Goal: Task Accomplishment & Management: Use online tool/utility

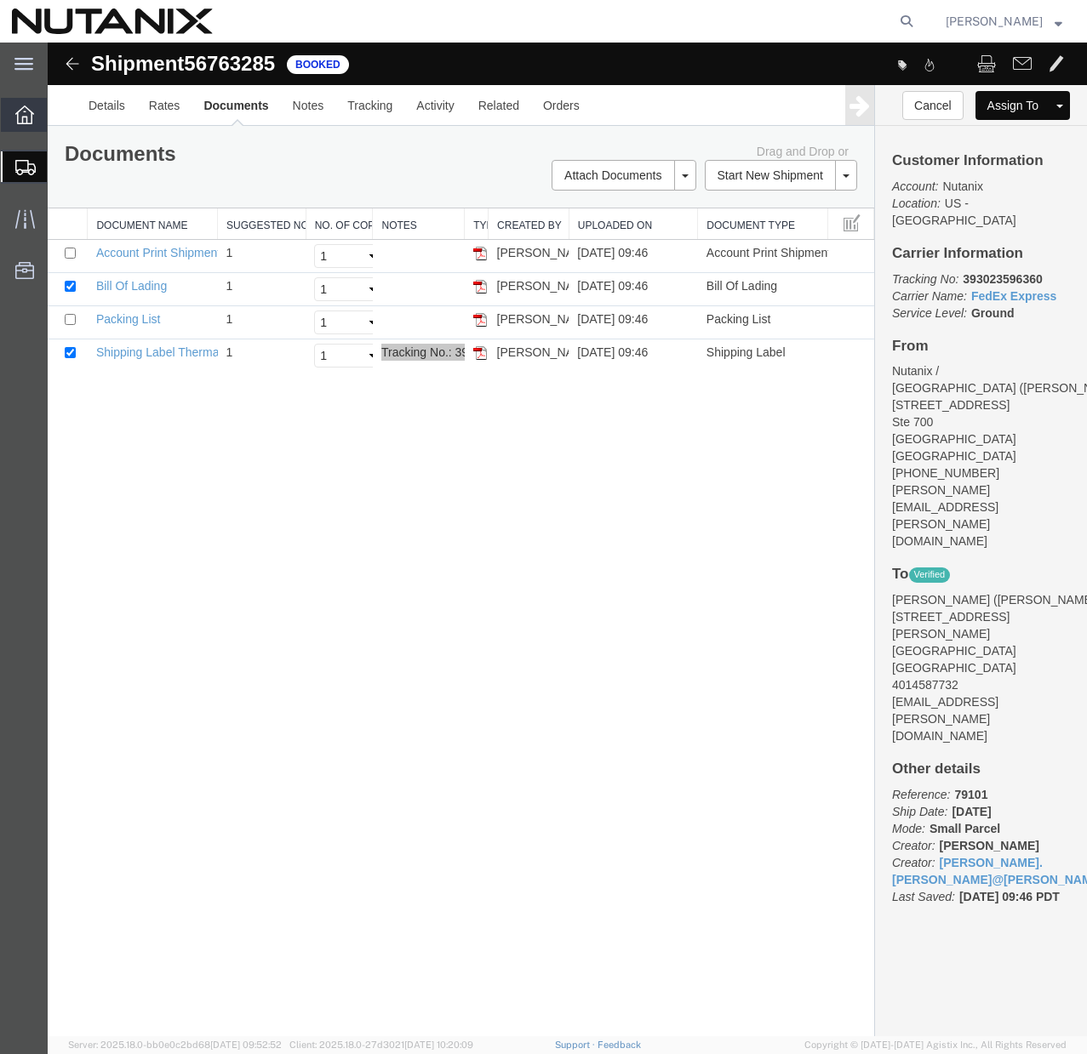
click at [27, 118] on icon at bounding box center [24, 115] width 19 height 19
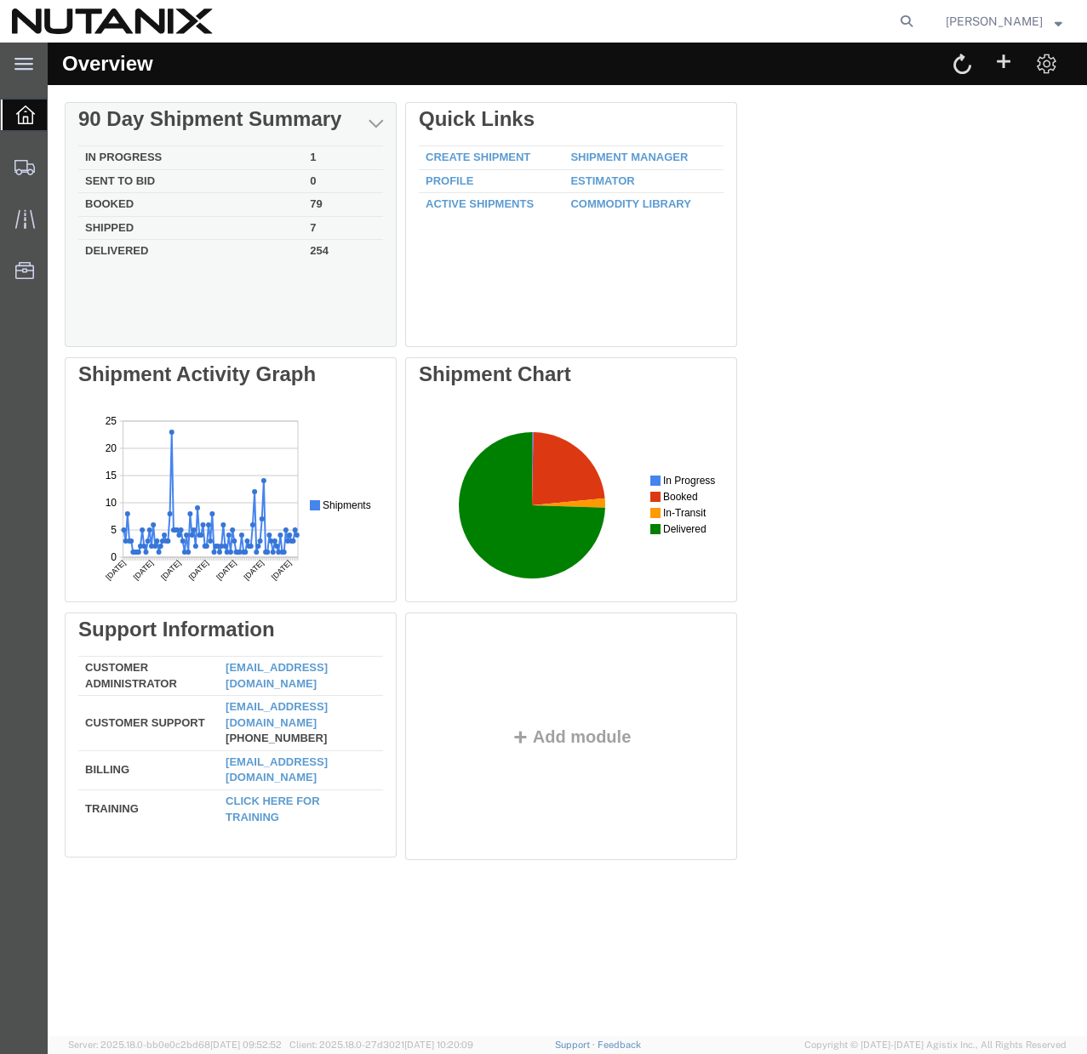
click at [104, 248] on td "Delivered" at bounding box center [190, 250] width 225 height 20
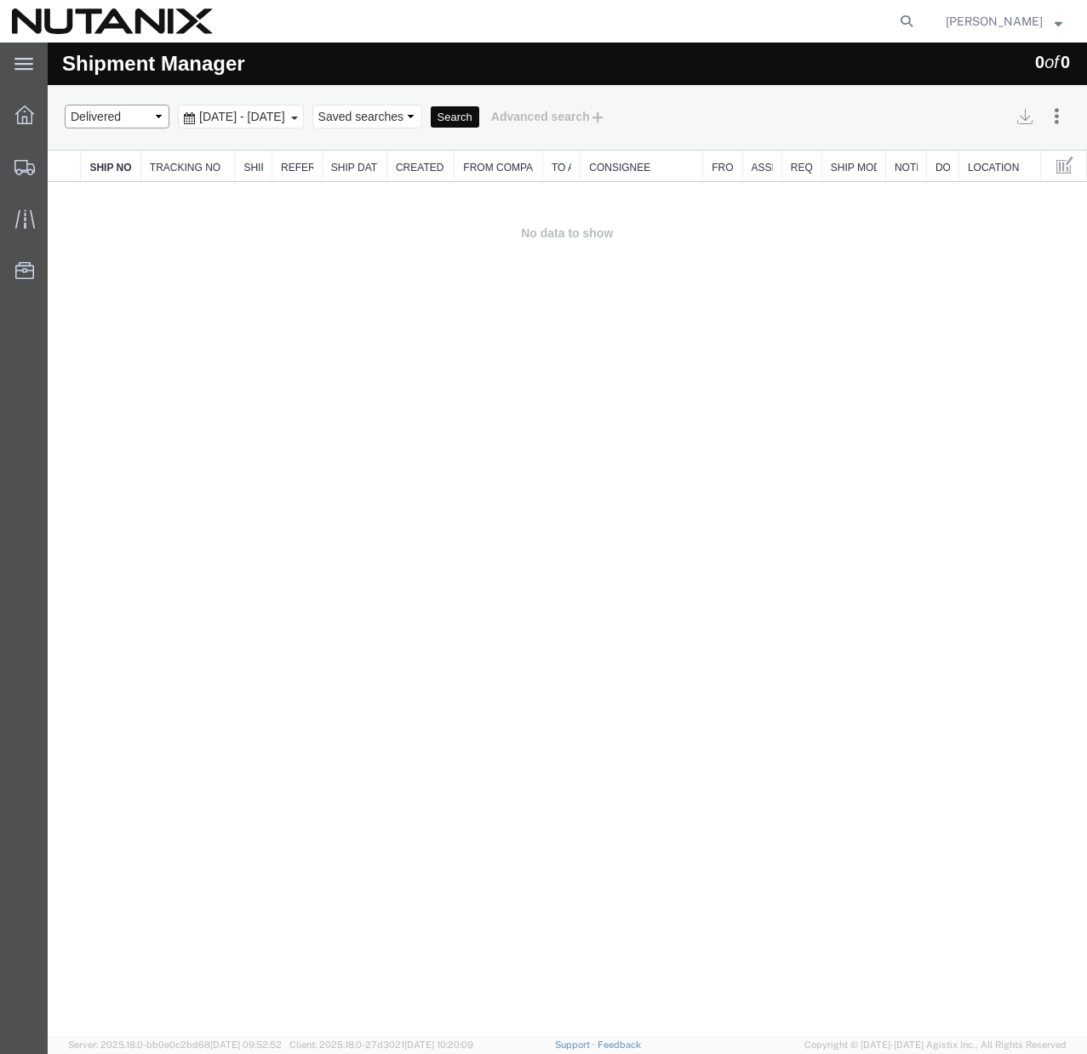
click at [159, 118] on select "Select status Active All Shipments Approved Booked Canceled Delivered Denied Ne…" at bounding box center [117, 117] width 105 height 24
select select "ALL"
click at [65, 105] on select "Select status Active All Shipments Approved Booked Canceled Delivered Denied Ne…" at bounding box center [117, 117] width 105 height 24
click at [479, 124] on button "Search" at bounding box center [455, 117] width 49 height 22
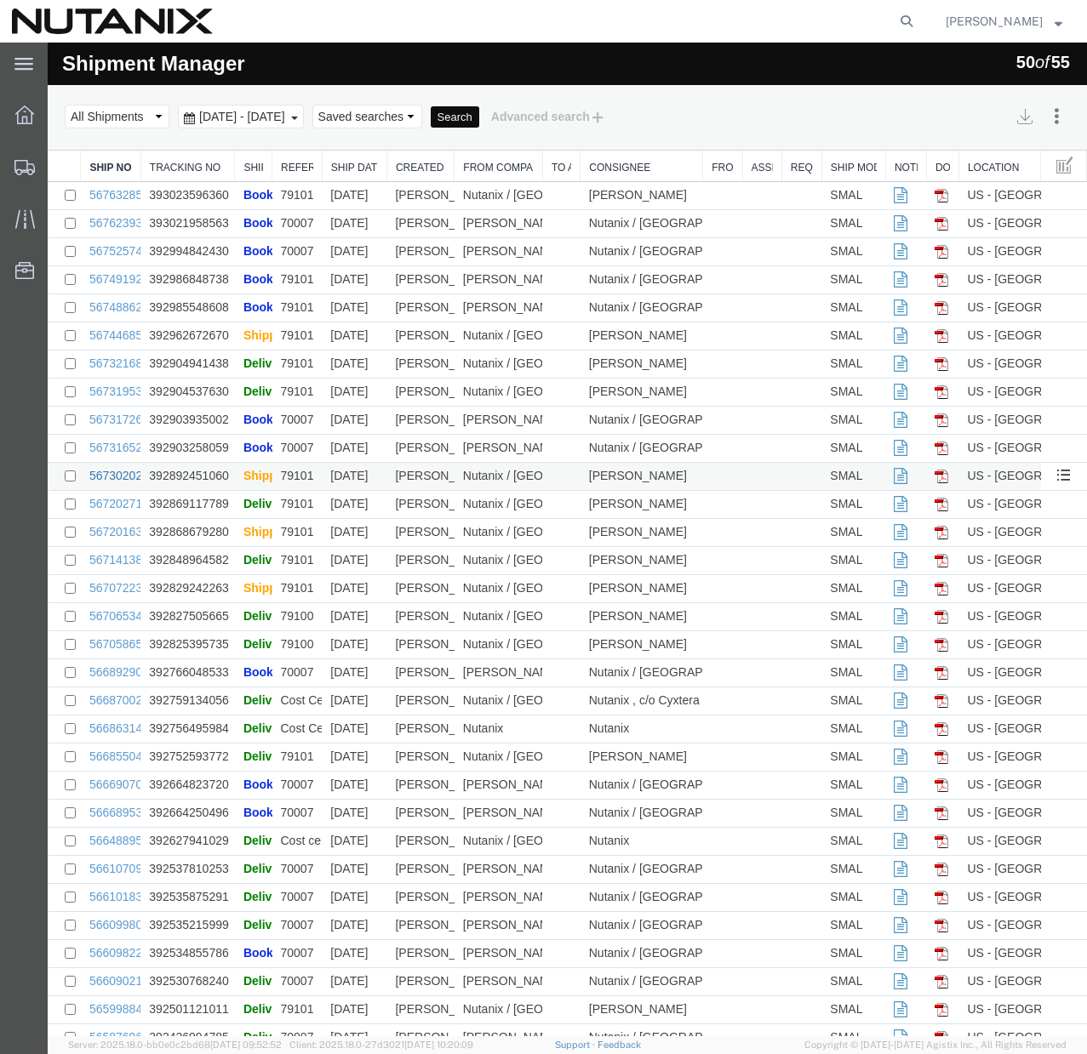
click at [117, 476] on link "56730202" at bounding box center [115, 476] width 53 height 14
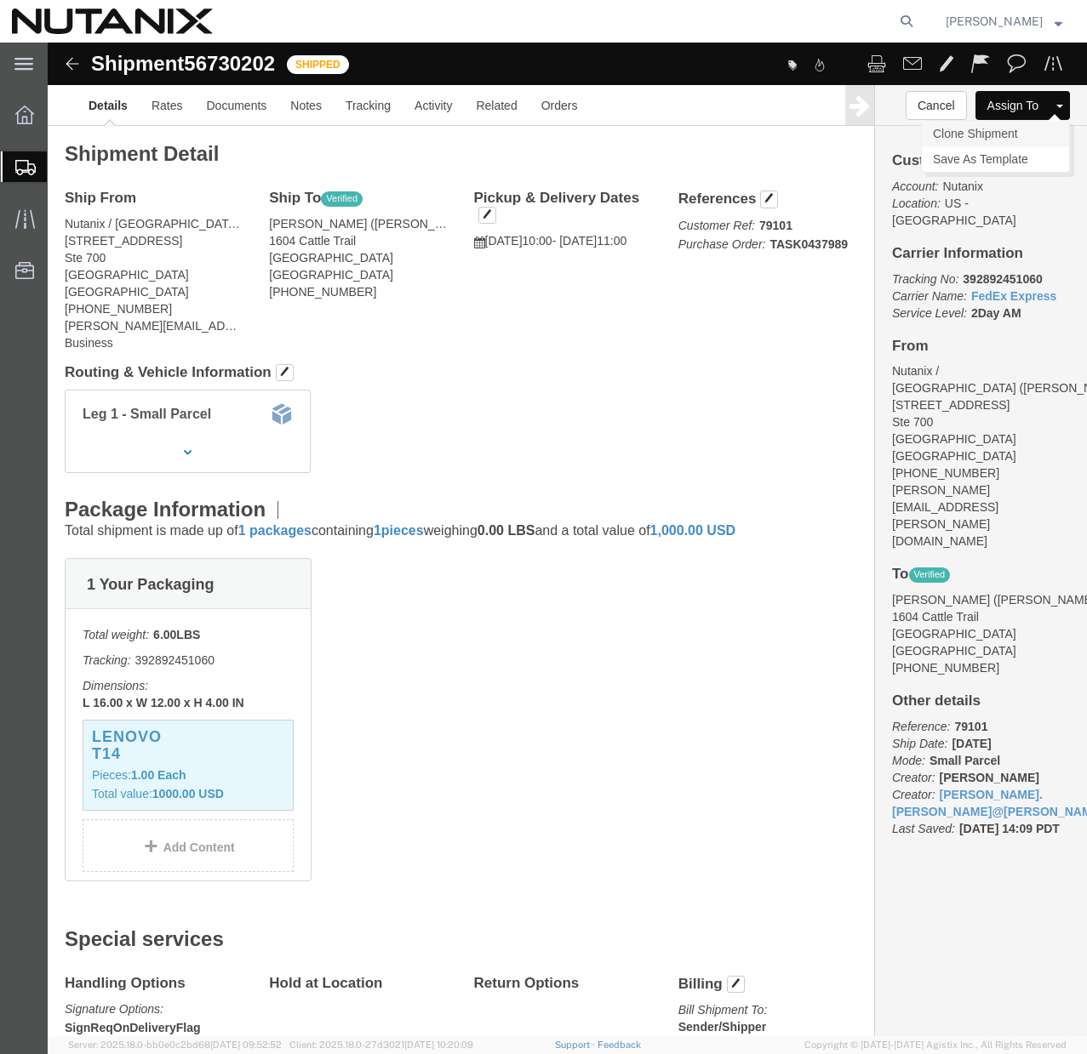
click link "Clone Shipment"
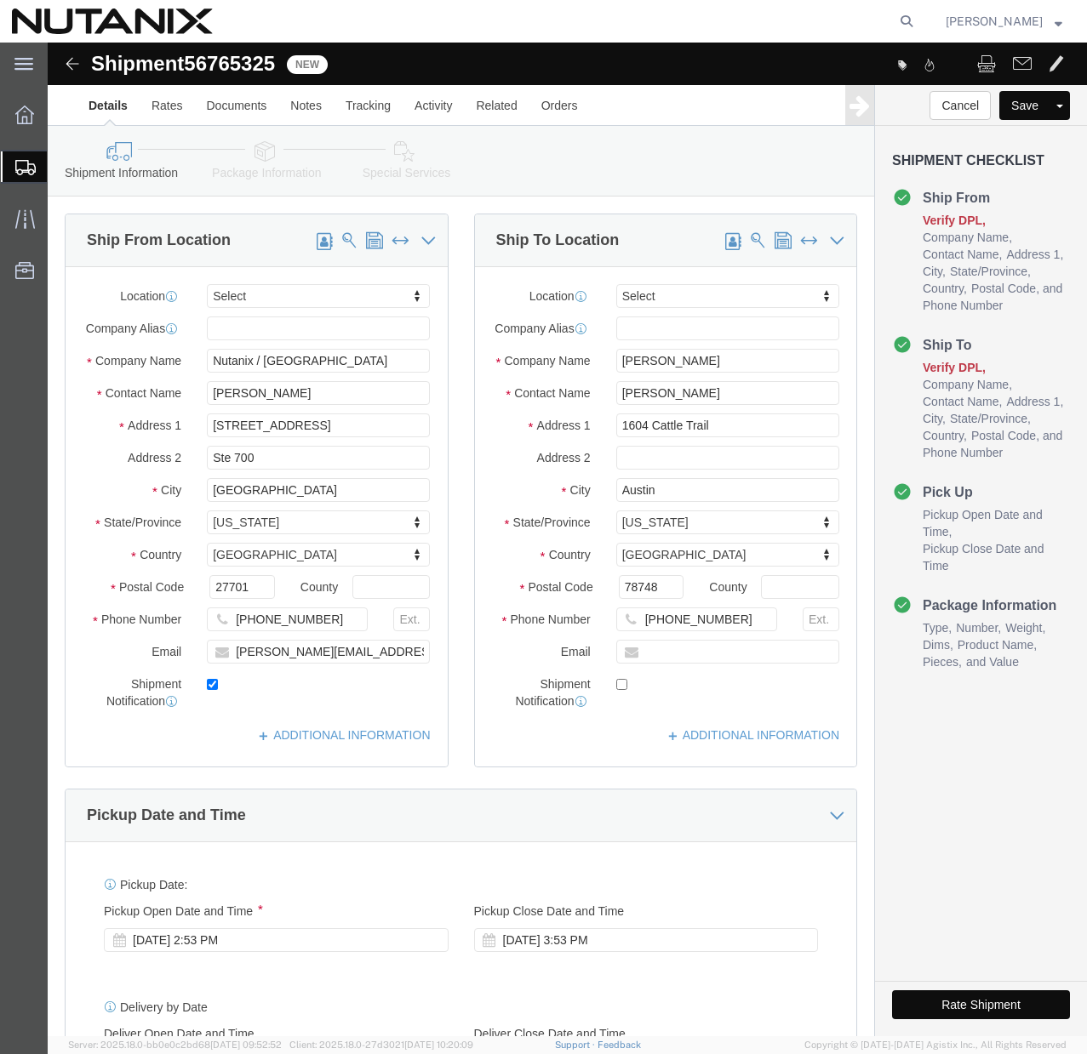
click icon
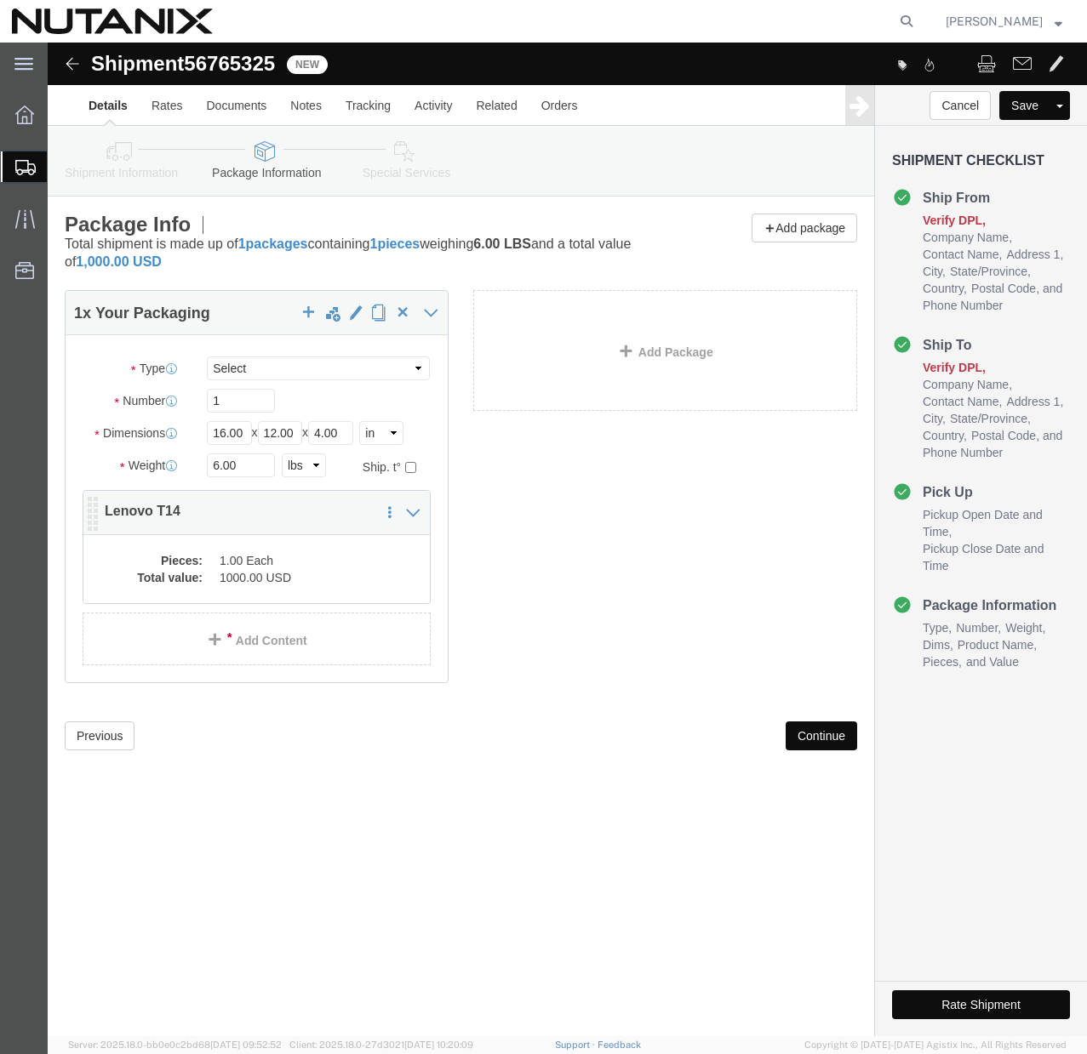
click dd "1.00 Each"
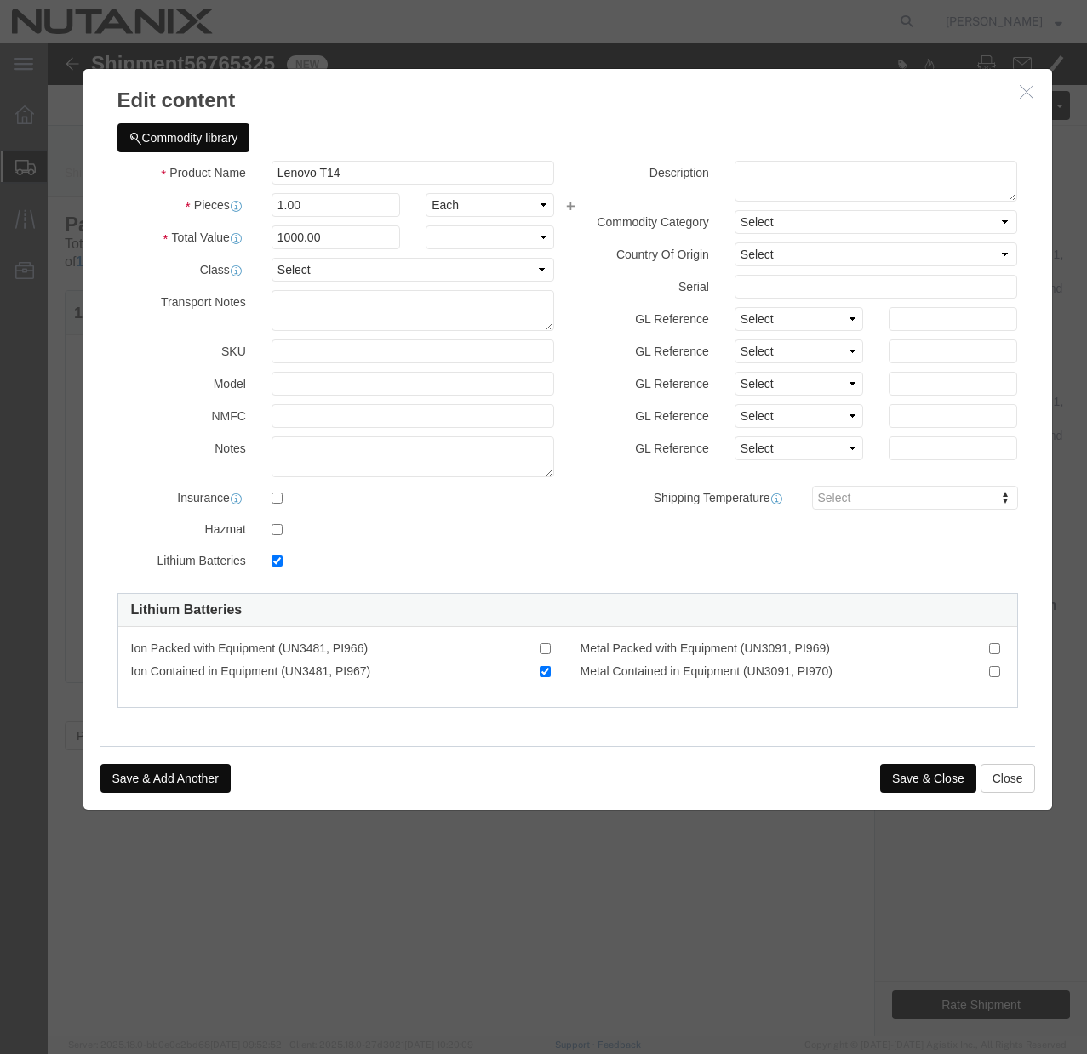
checkbox input "true"
click input "Lenovo T14"
type input "Apple MacBook Pro"
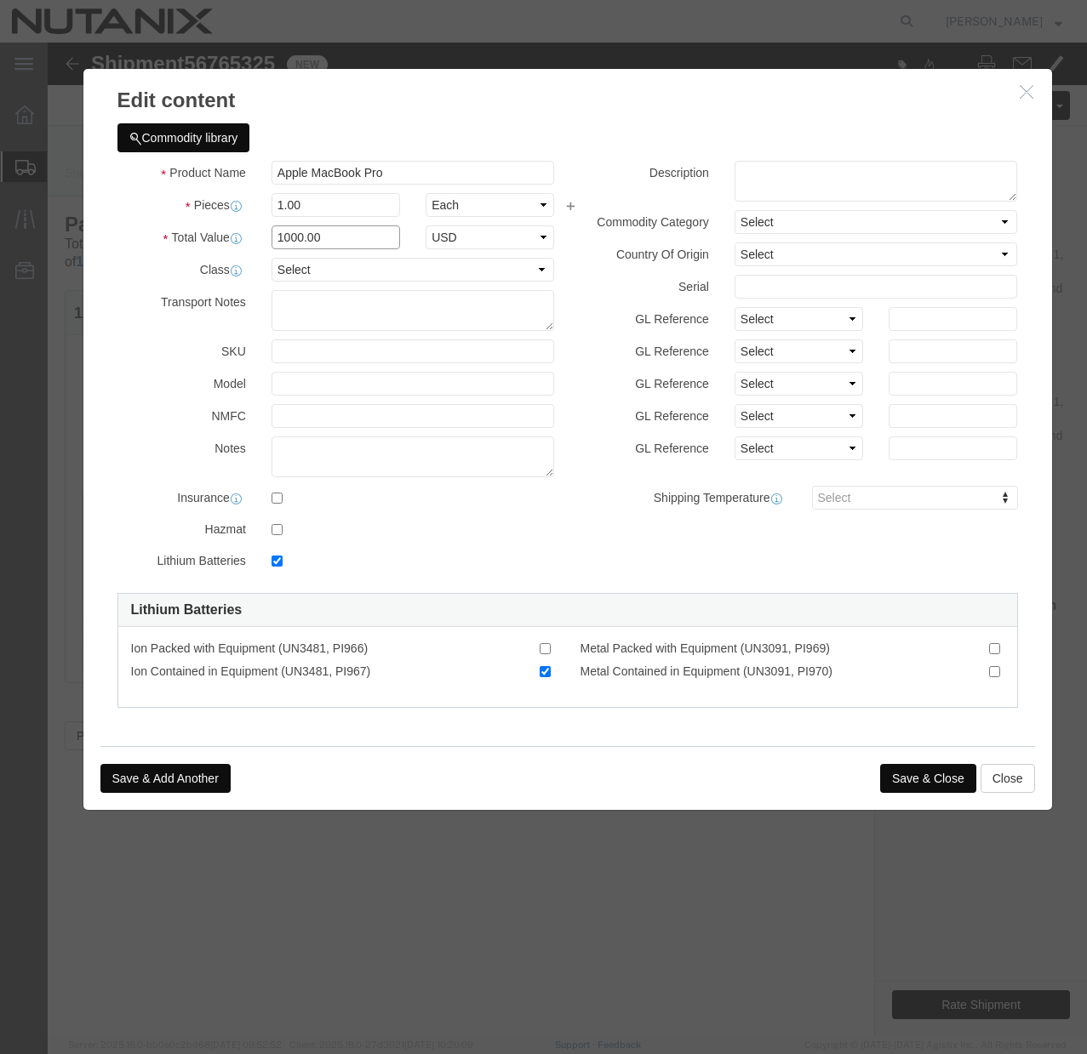
click input "1000.00"
type input "1850.00"
click div "Commodity library"
click button "Save & Close"
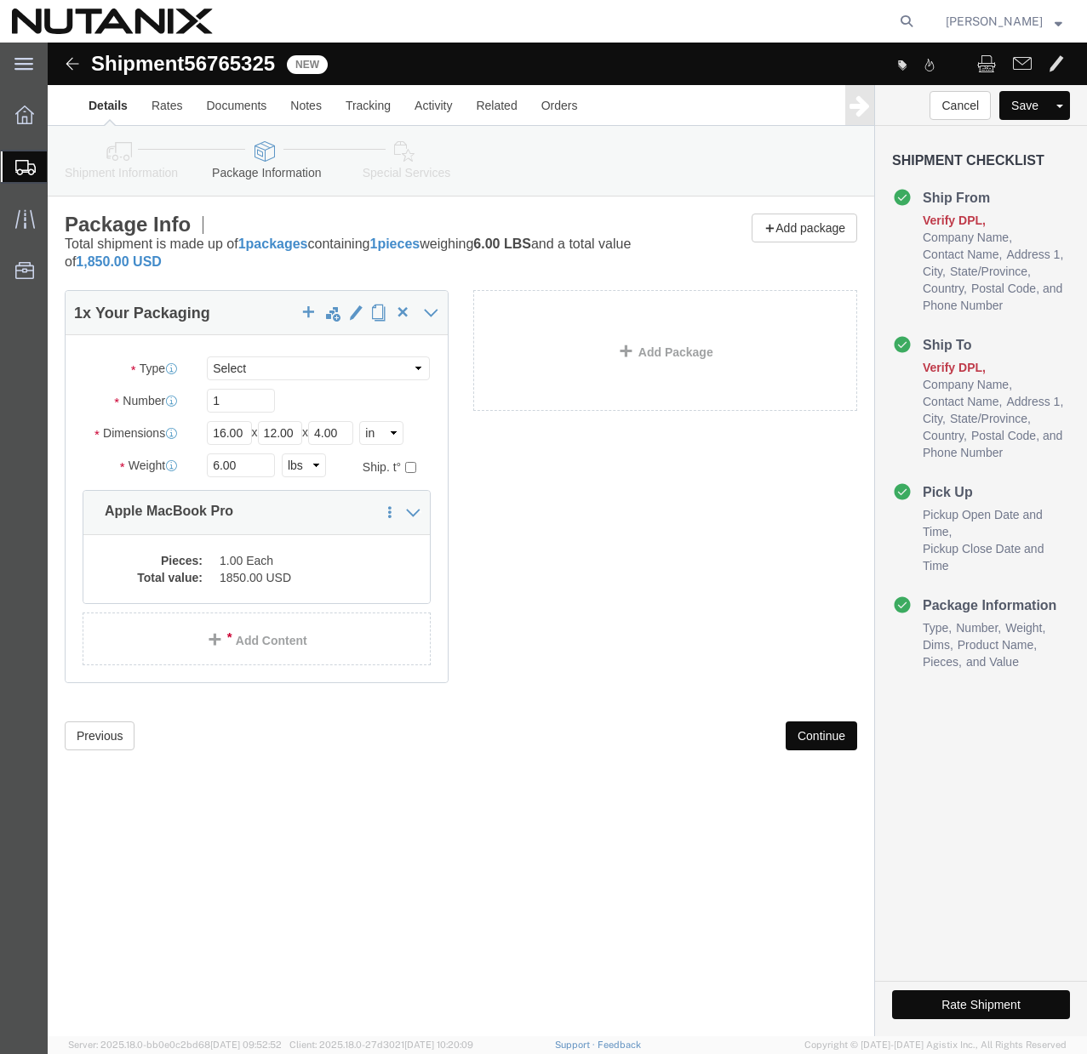
click button "Continue"
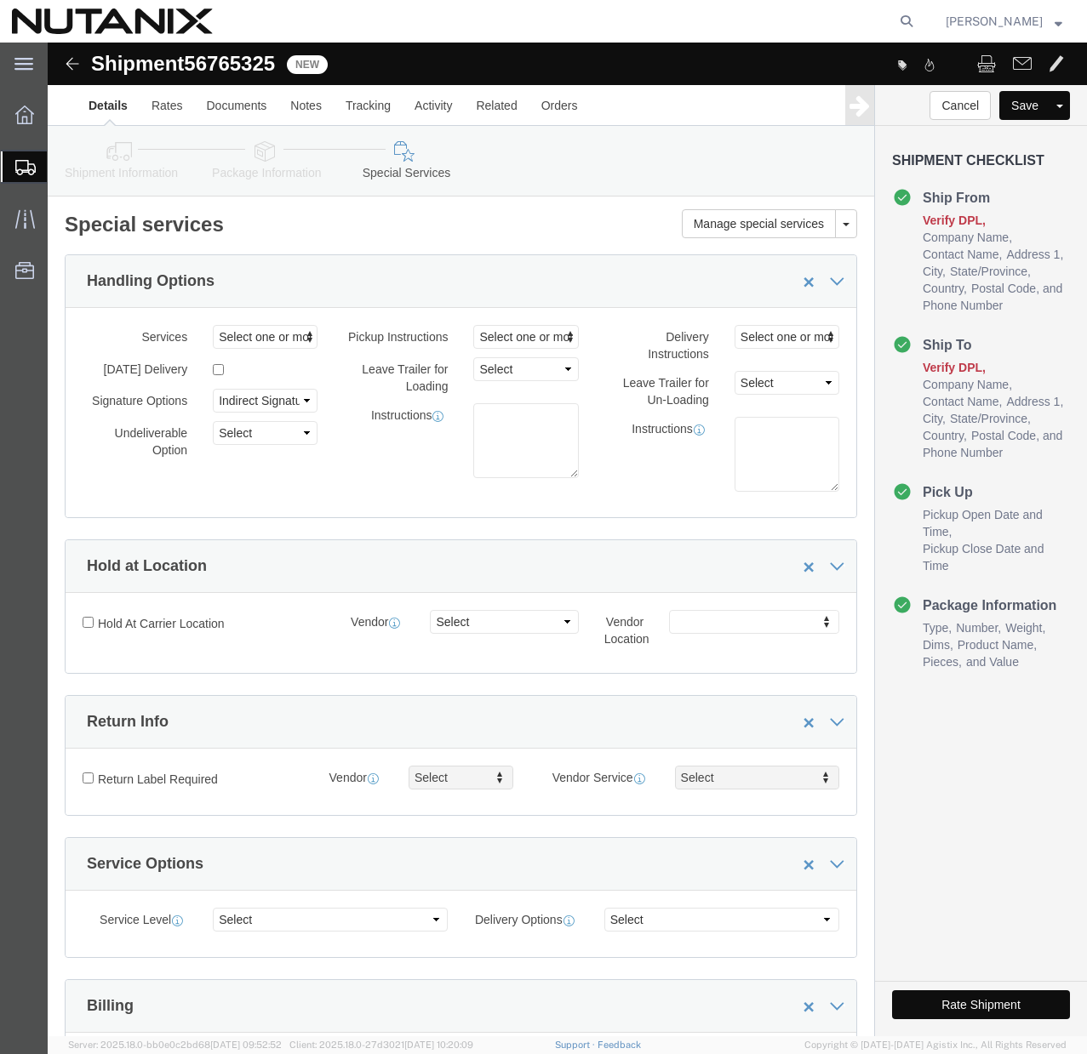
click button "Rate Shipment"
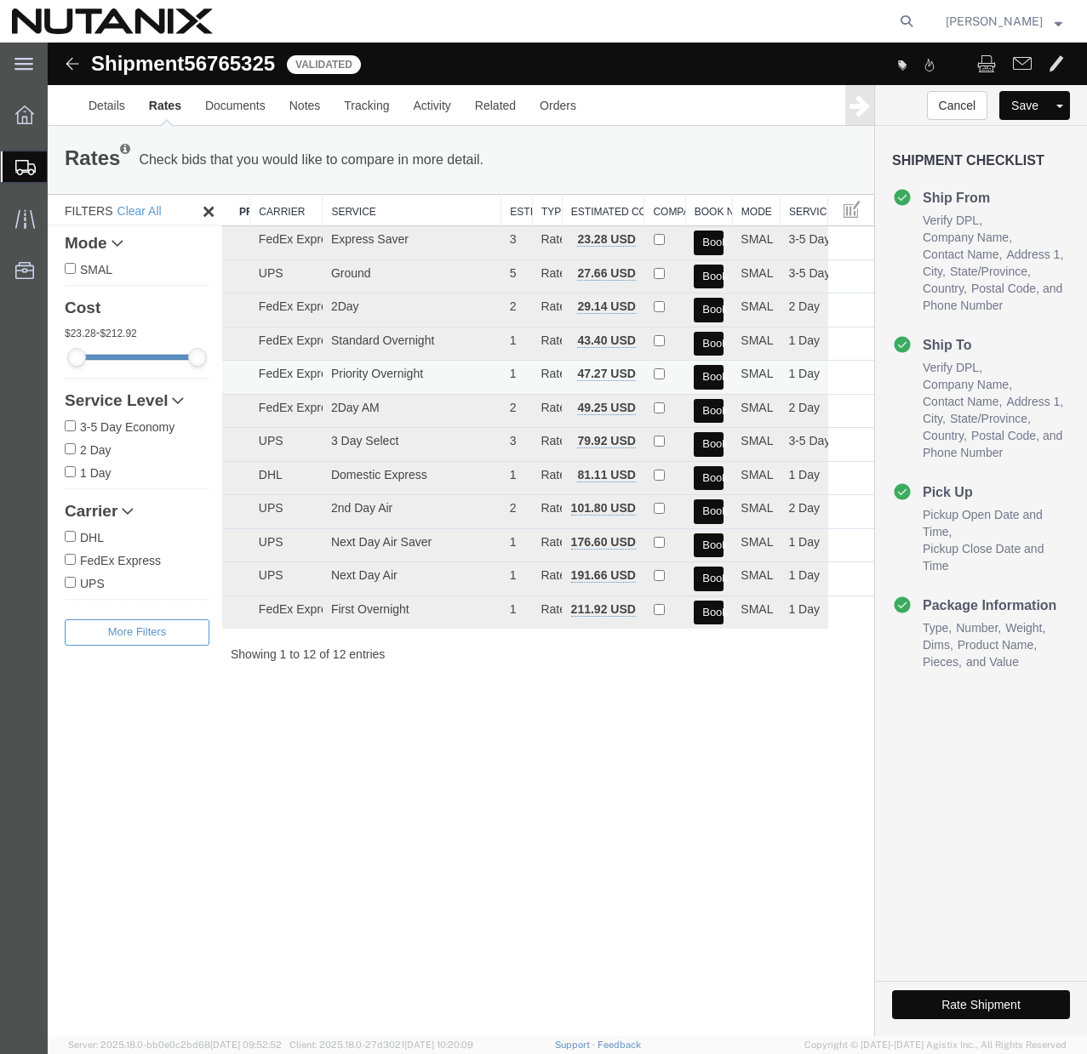
click at [706, 372] on button "Book" at bounding box center [709, 377] width 30 height 25
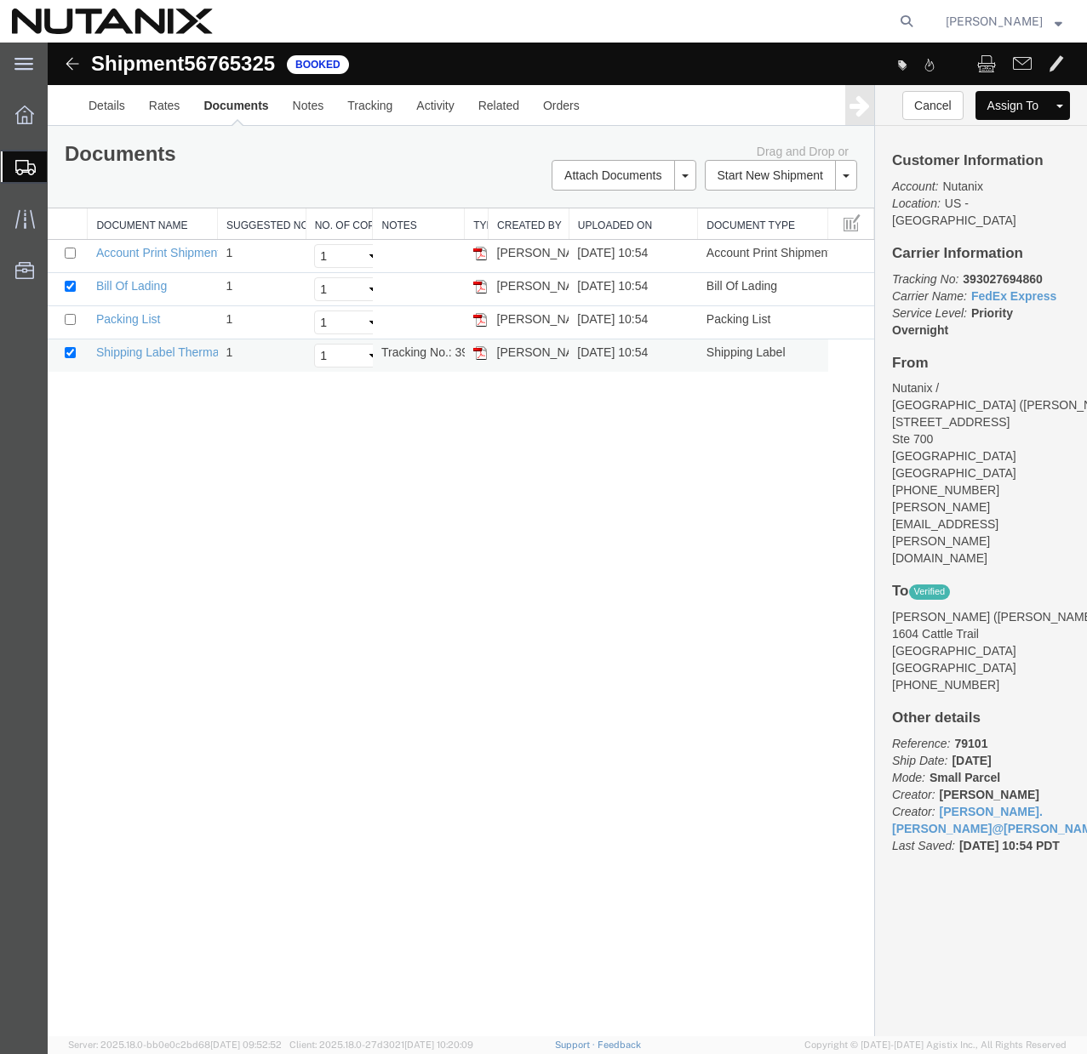
click at [482, 357] on img at bounding box center [480, 353] width 14 height 14
click at [419, 351] on td "Tracking No.: 393027694860" at bounding box center [419, 356] width 92 height 33
copy td "Tracking No.: 393027694860"
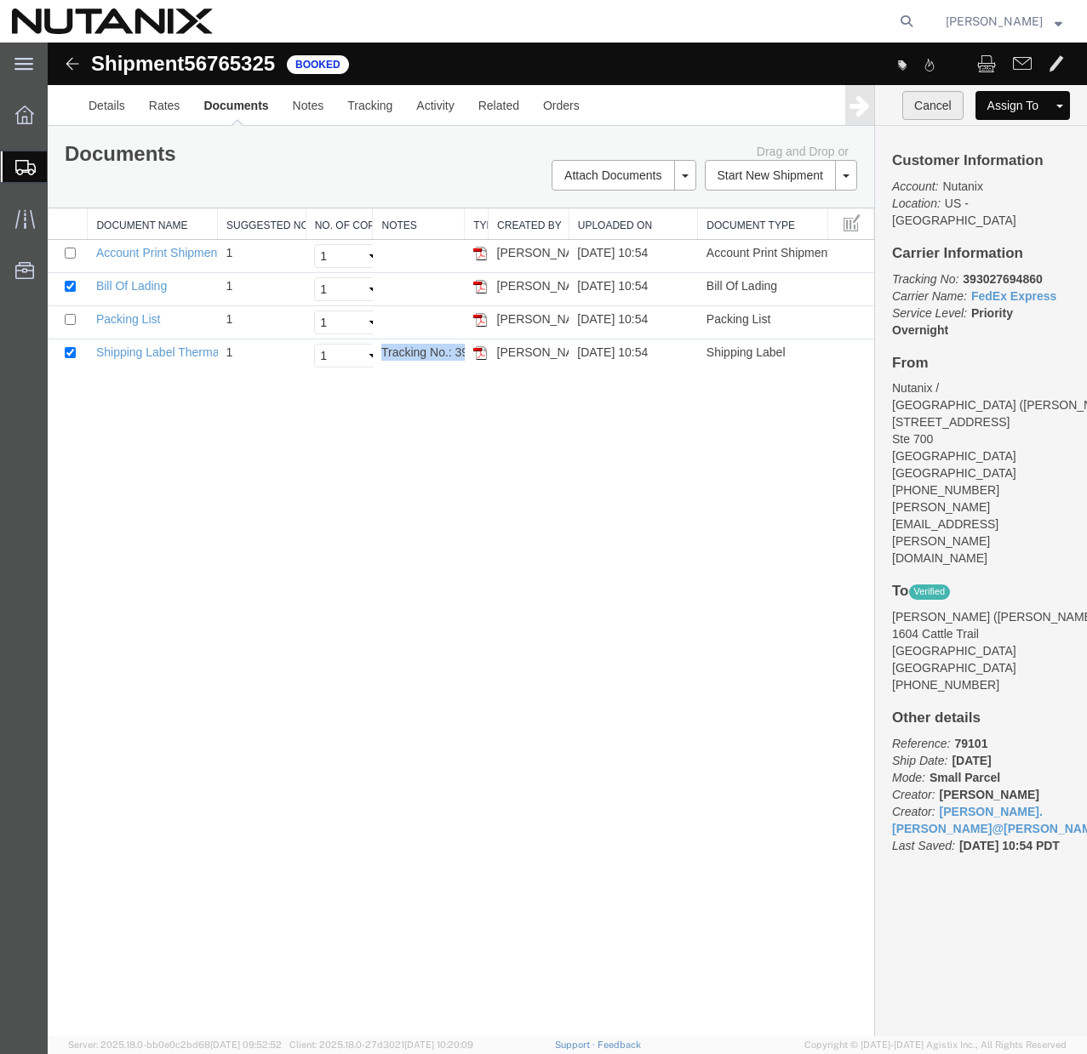
click at [950, 105] on button "Cancel" at bounding box center [932, 105] width 61 height 29
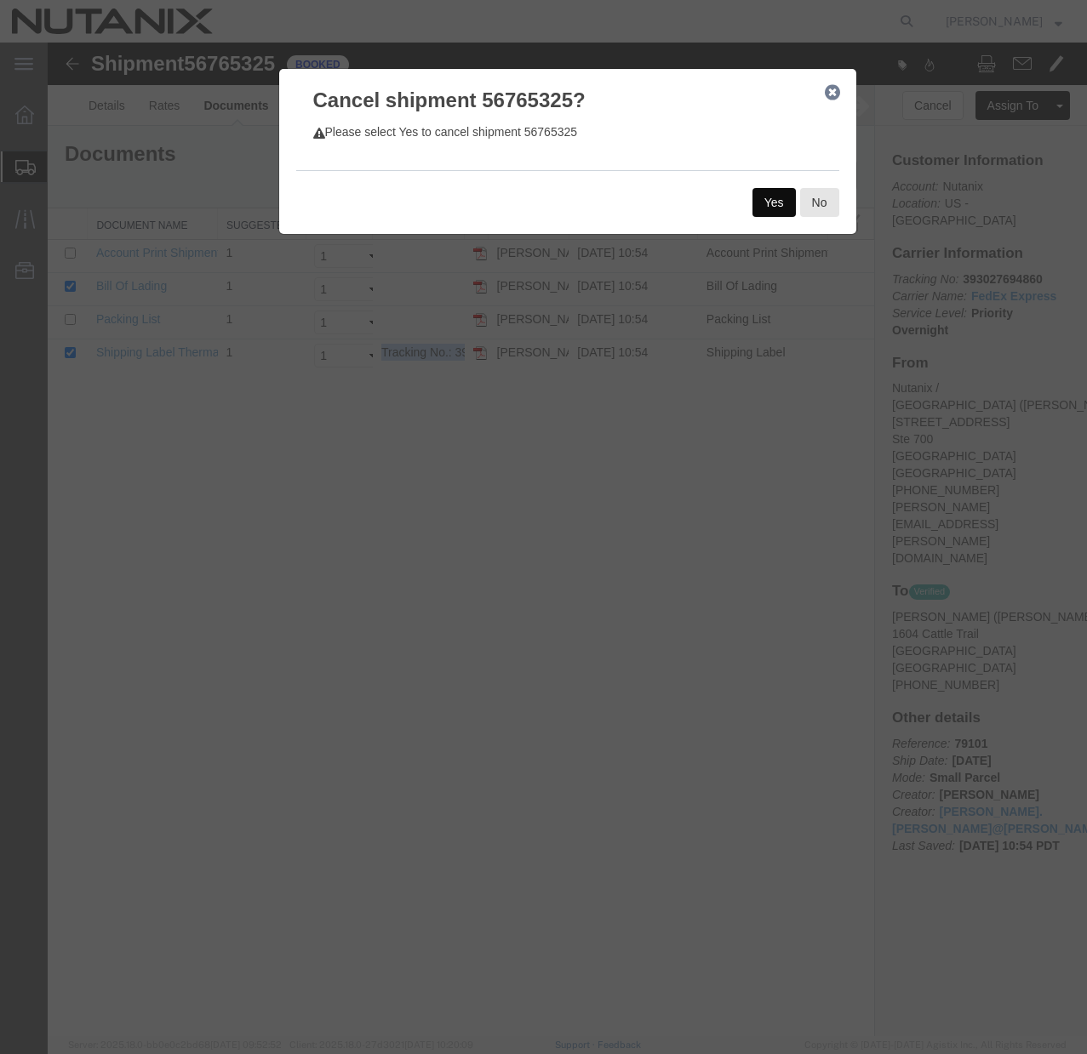
click at [779, 197] on button "Yes" at bounding box center [773, 202] width 43 height 29
